Goal: Find specific page/section: Find specific page/section

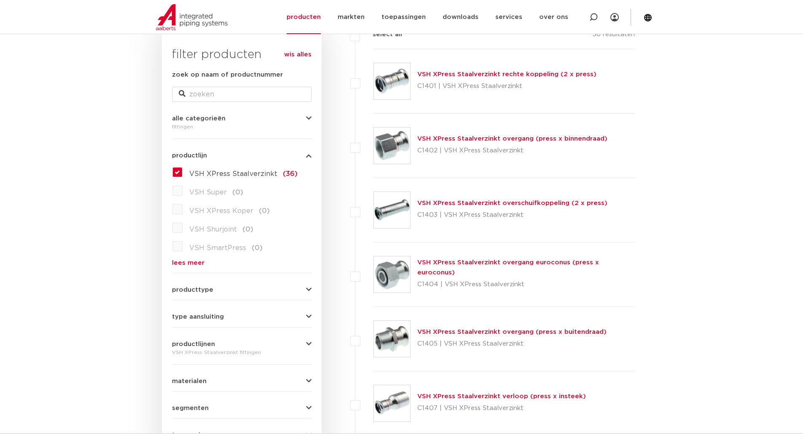
scroll to position [126, 0]
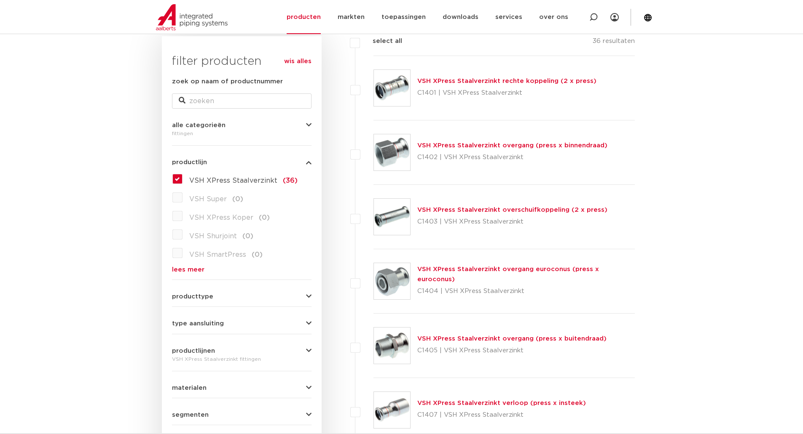
click at [297, 60] on link "wis alles" at bounding box center [297, 61] width 27 height 10
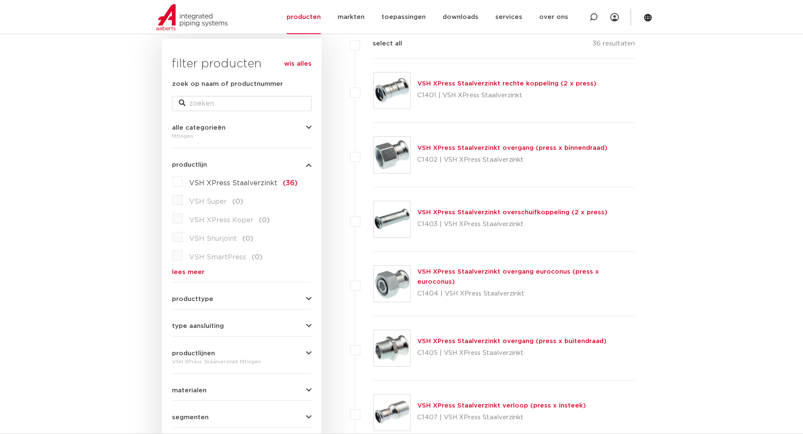
scroll to position [84, 0]
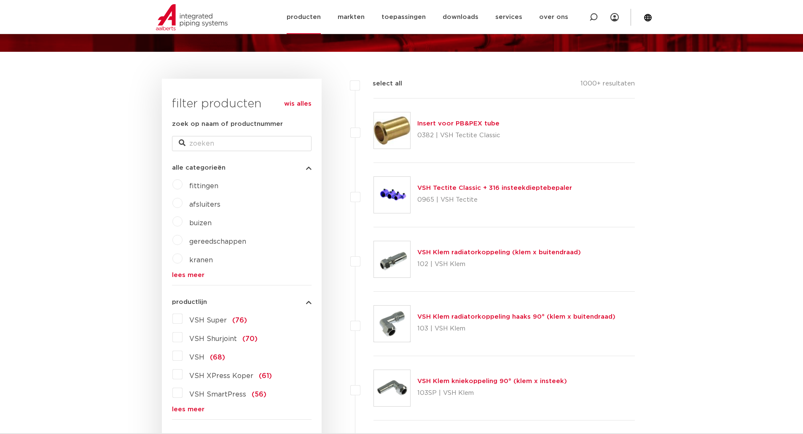
click at [313, 22] on link "producten" at bounding box center [303, 17] width 34 height 34
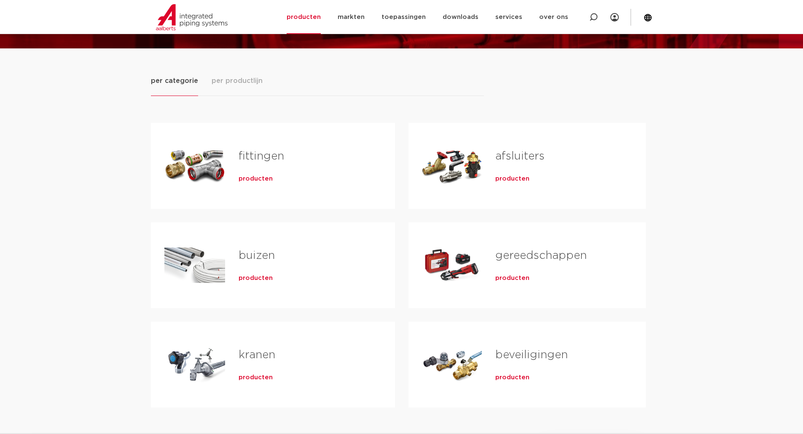
scroll to position [169, 0]
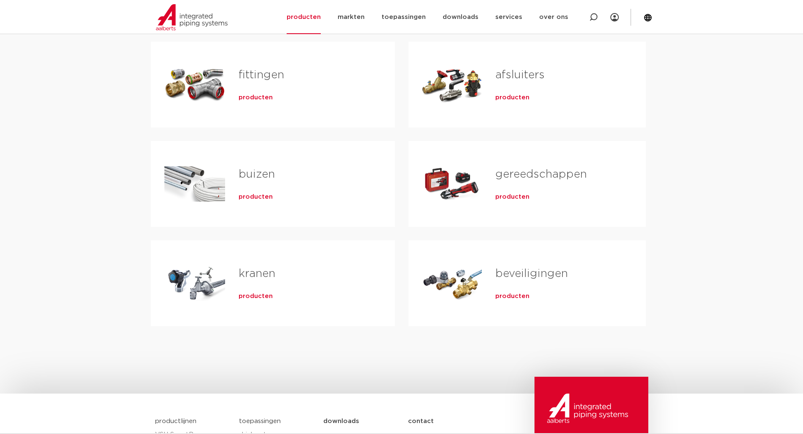
click at [266, 79] on link "fittingen" at bounding box center [261, 75] width 46 height 11
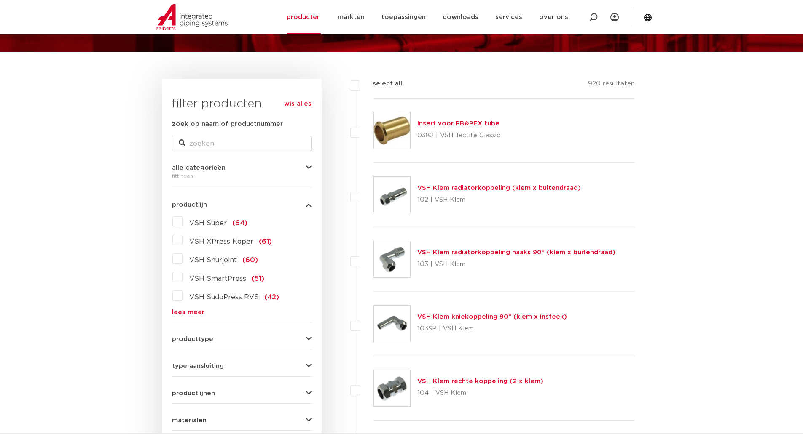
click at [192, 311] on link "lees meer" at bounding box center [241, 312] width 139 height 6
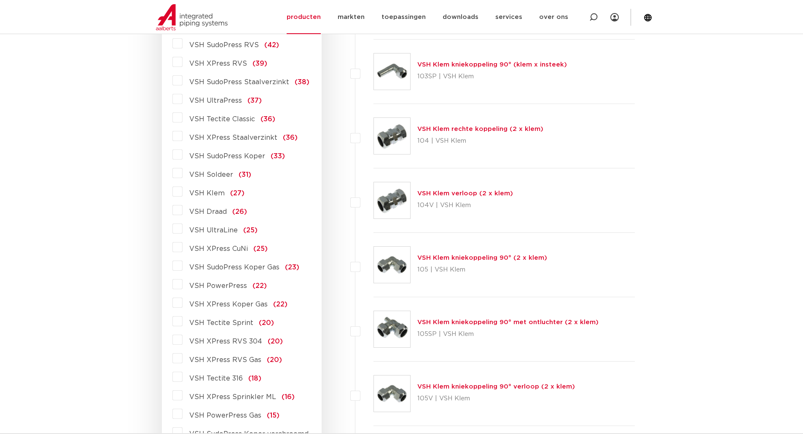
scroll to position [379, 0]
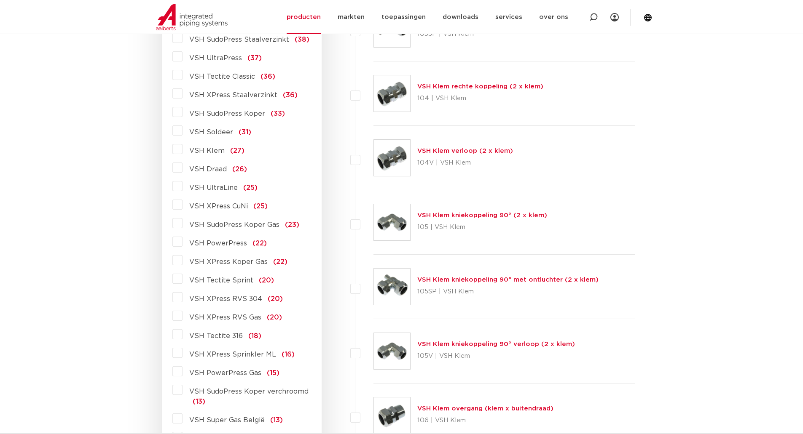
click at [182, 241] on label "VSH PowerPress (22)" at bounding box center [224, 241] width 84 height 13
click at [0, 0] on input "VSH PowerPress (22)" at bounding box center [0, 0] width 0 height 0
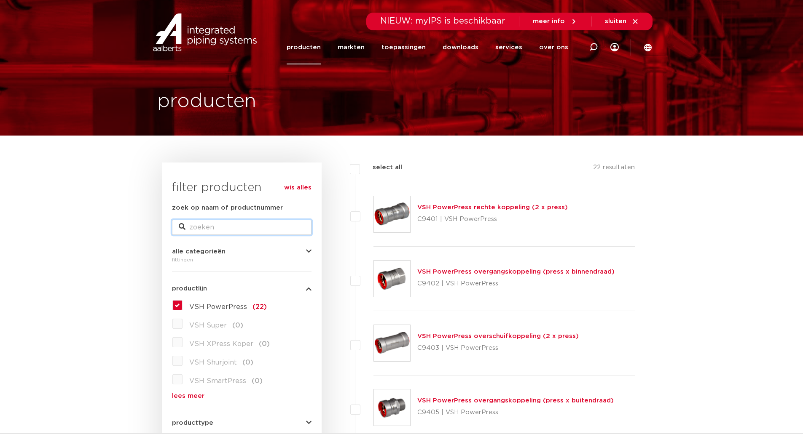
click at [254, 227] on input "zoek op naam of productnummer" at bounding box center [241, 227] width 139 height 15
type input "PWR9401031"
